Goal: Transaction & Acquisition: Purchase product/service

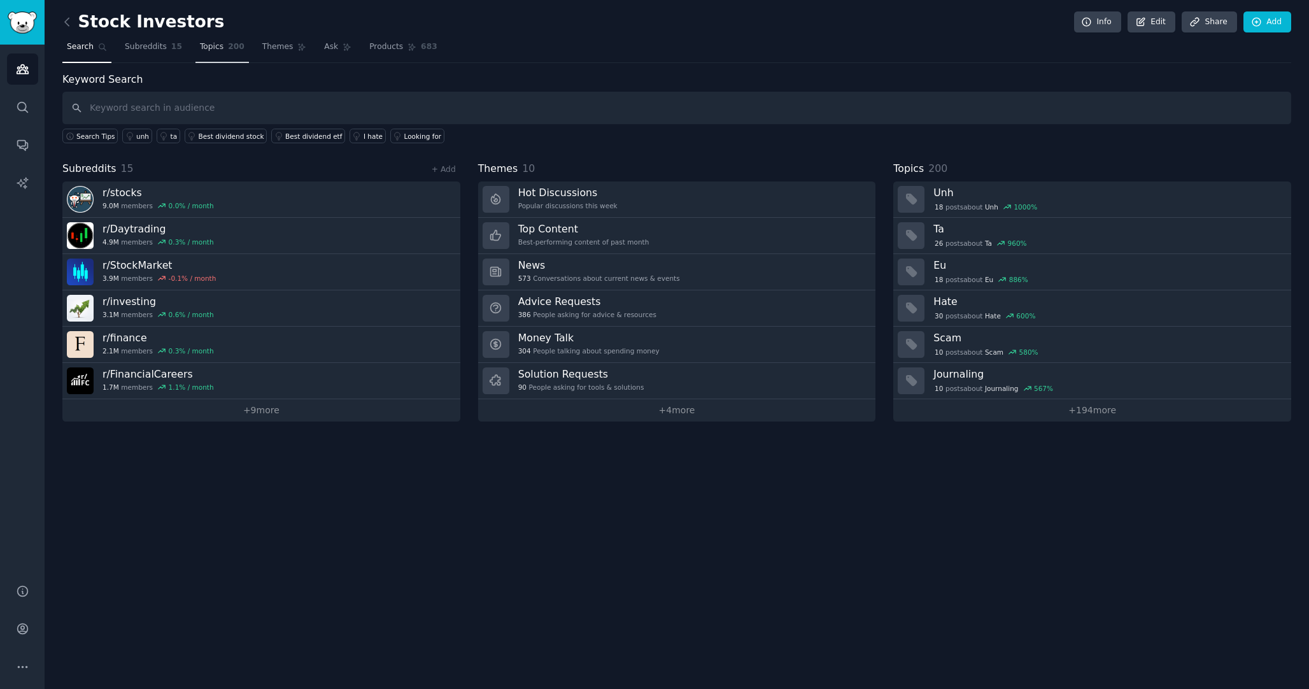
click at [204, 43] on span "Topics" at bounding box center [212, 46] width 24 height 11
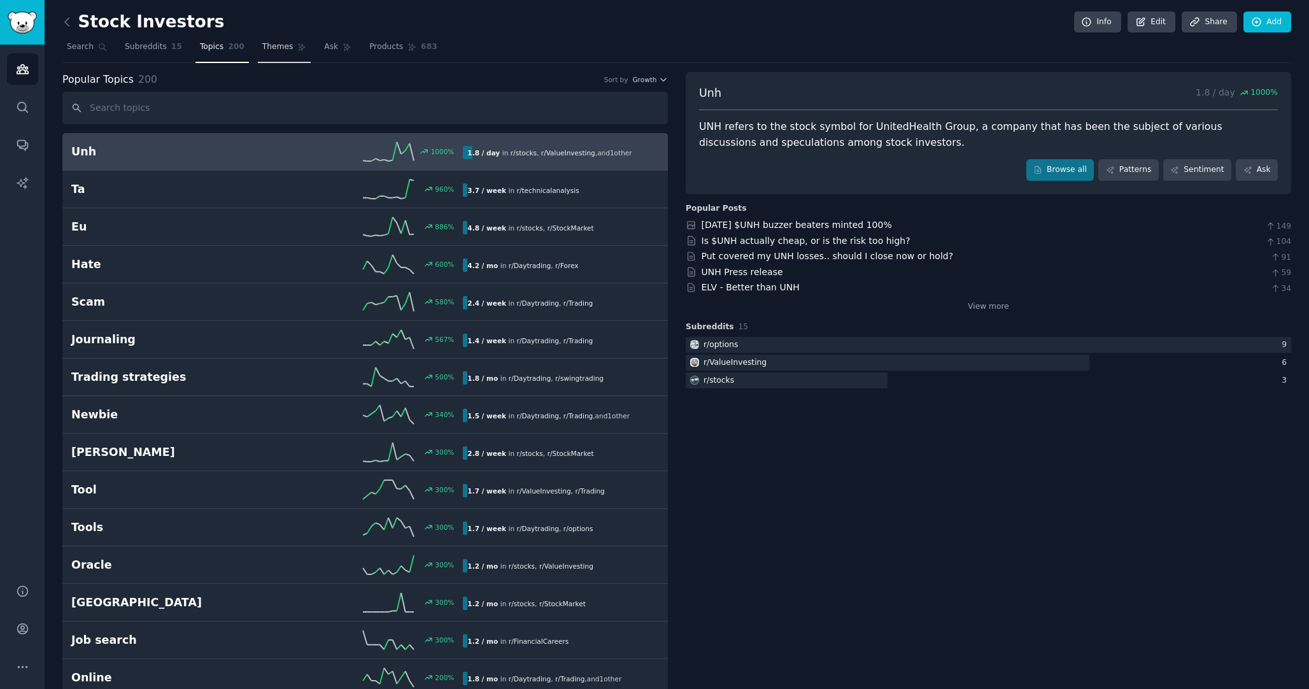
click at [277, 47] on span "Themes" at bounding box center [277, 46] width 31 height 11
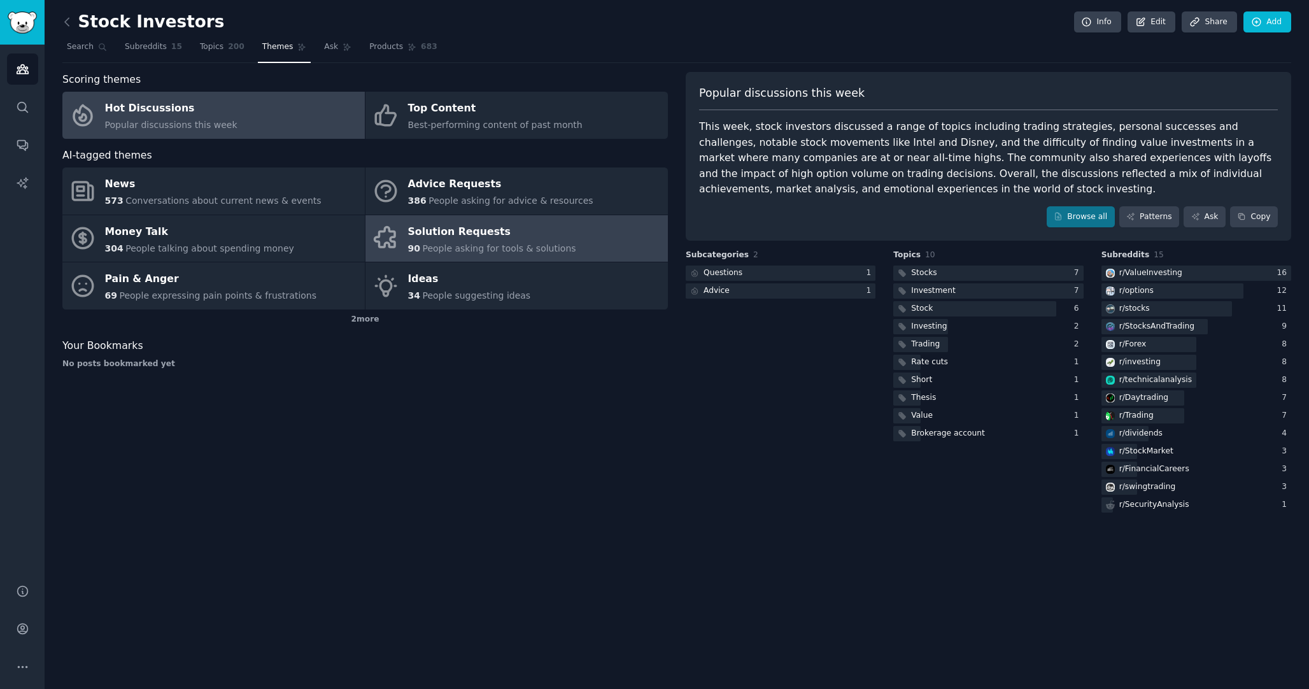
click at [406, 234] on link "Solution Requests 90 People asking for tools & solutions" at bounding box center [517, 238] width 302 height 47
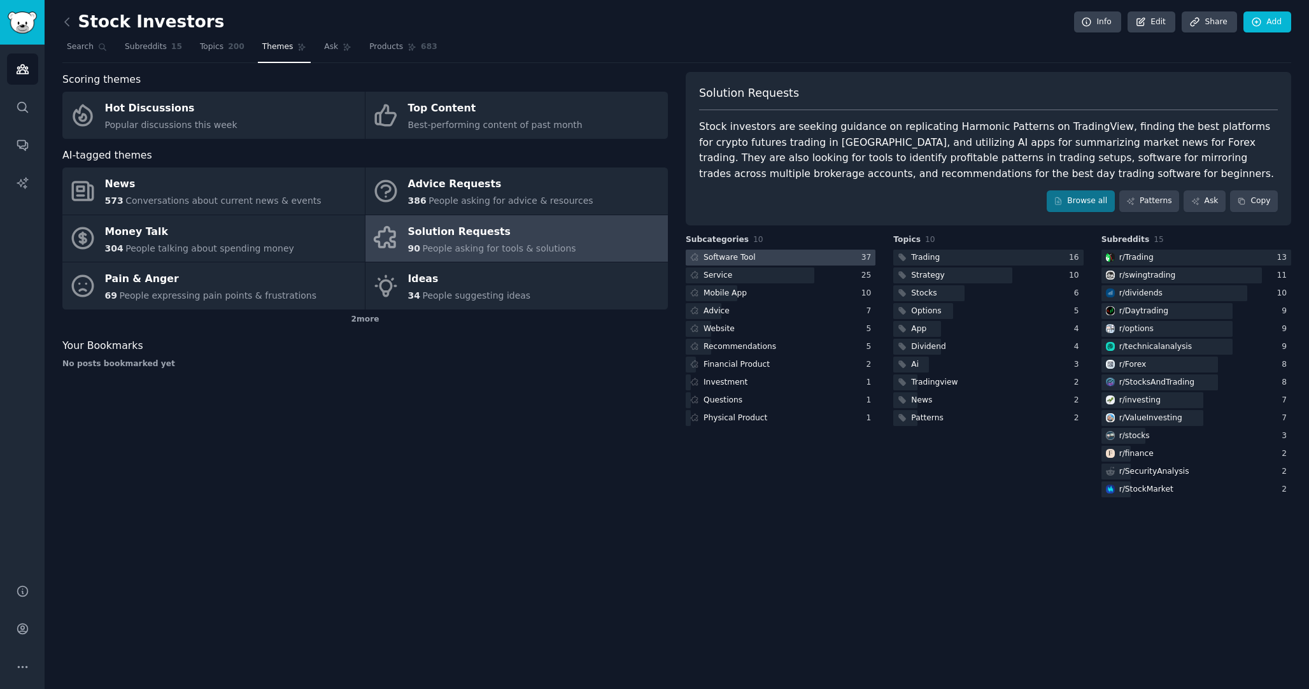
click at [744, 260] on div "Software Tool" at bounding box center [730, 257] width 52 height 11
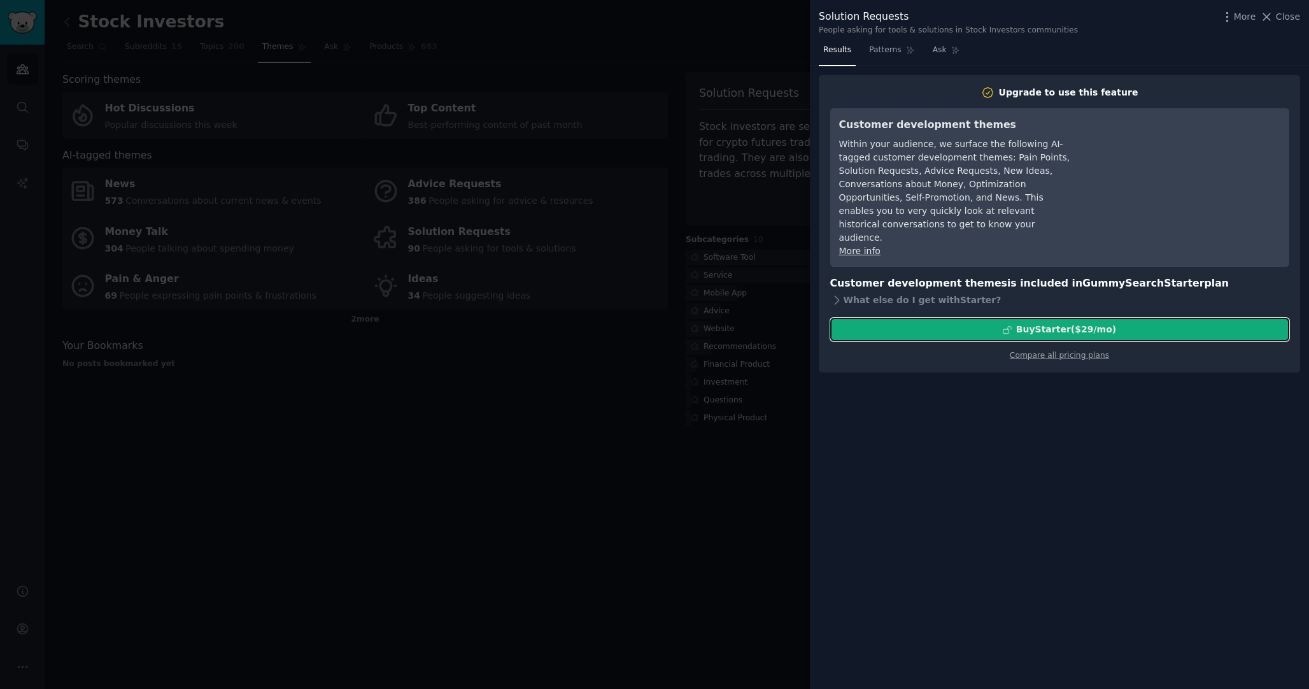
click at [886, 323] on div "Buy Starter ($ 29 /mo )" at bounding box center [1060, 329] width 458 height 13
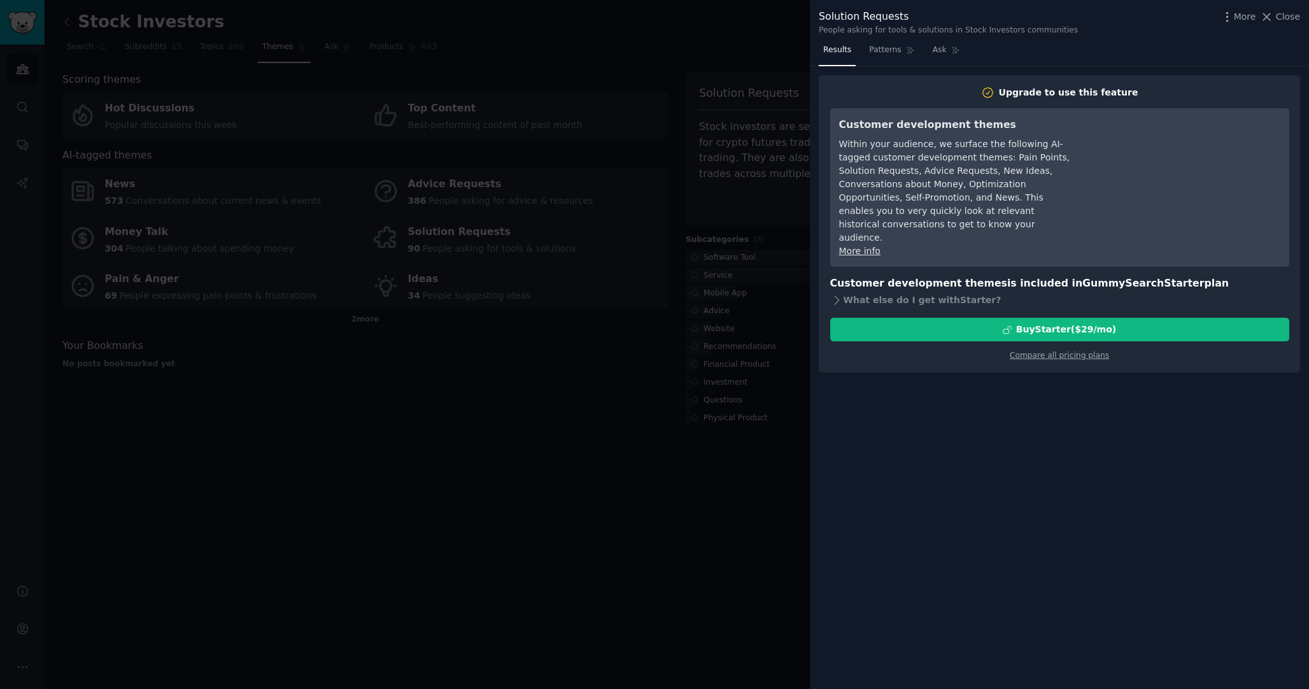
click at [337, 419] on div at bounding box center [654, 344] width 1309 height 689
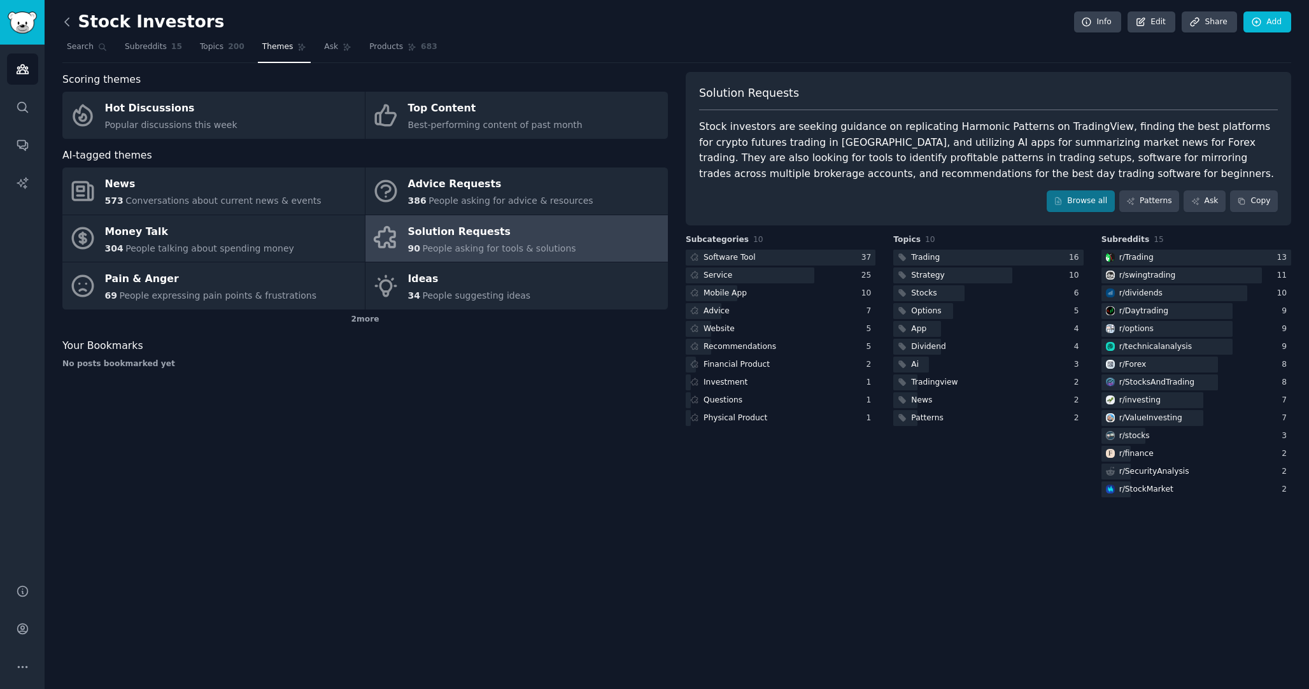
click at [65, 22] on icon at bounding box center [67, 22] width 4 height 8
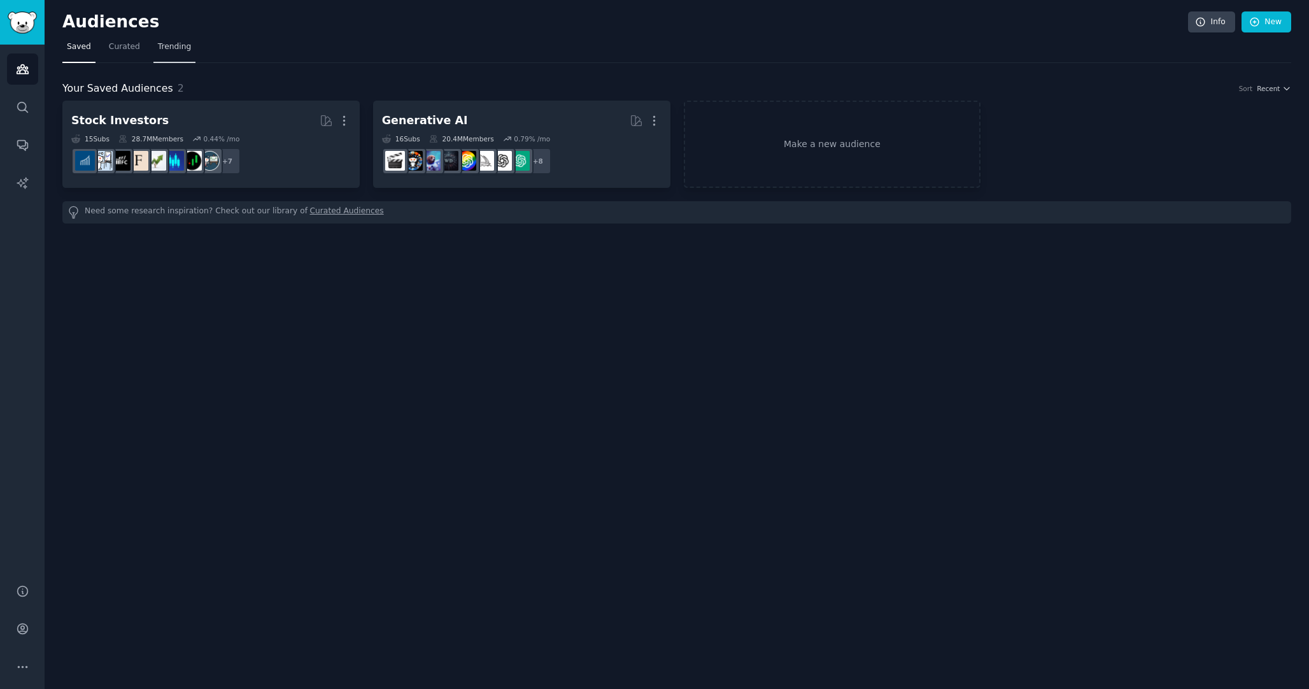
click at [169, 46] on span "Trending" at bounding box center [174, 46] width 33 height 11
